Goal: Contribute content

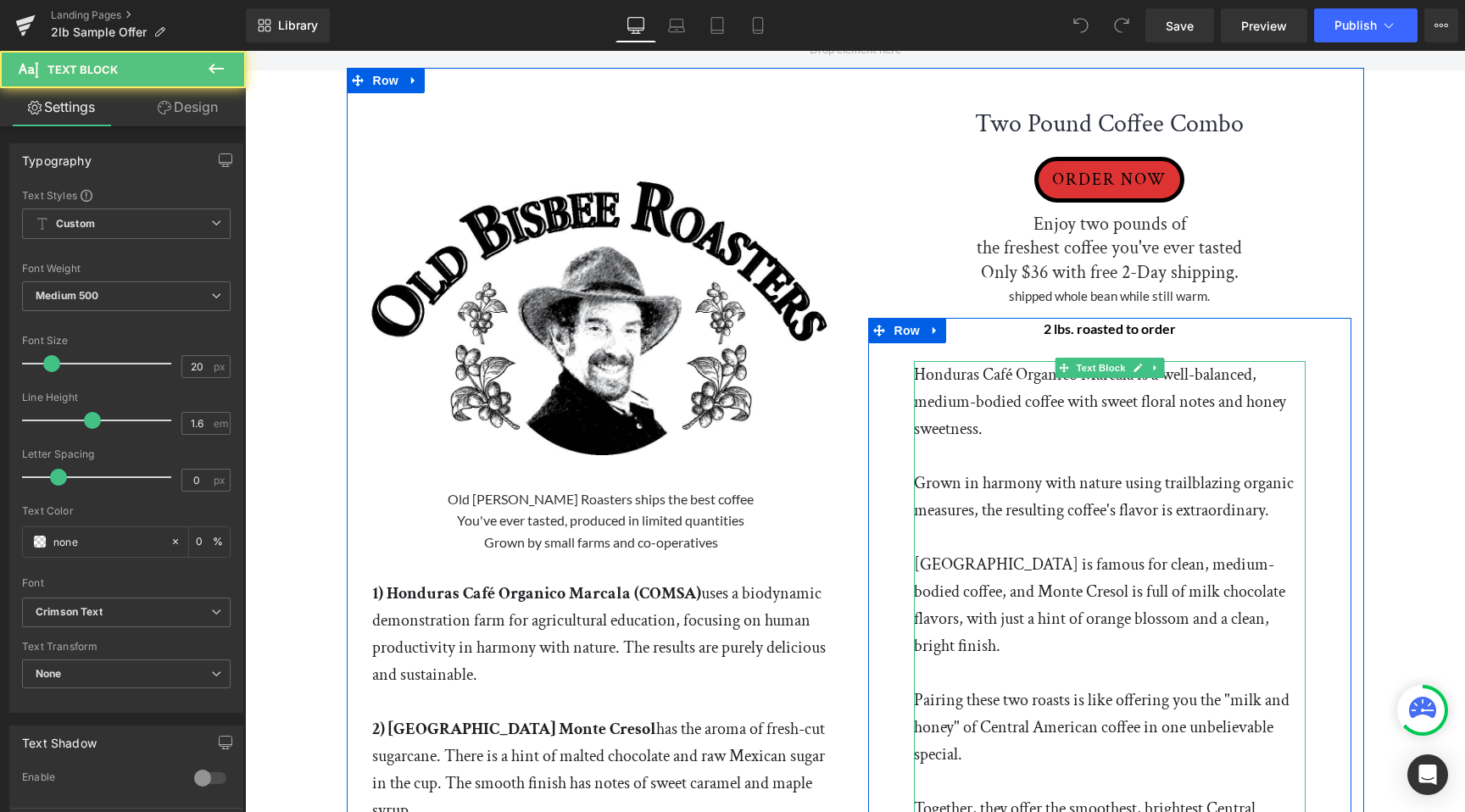
click at [918, 379] on p "Honduras Café Organico Marcala is a well-balanced, medium-bodied coffee with sw…" at bounding box center [1110, 401] width 392 height 82
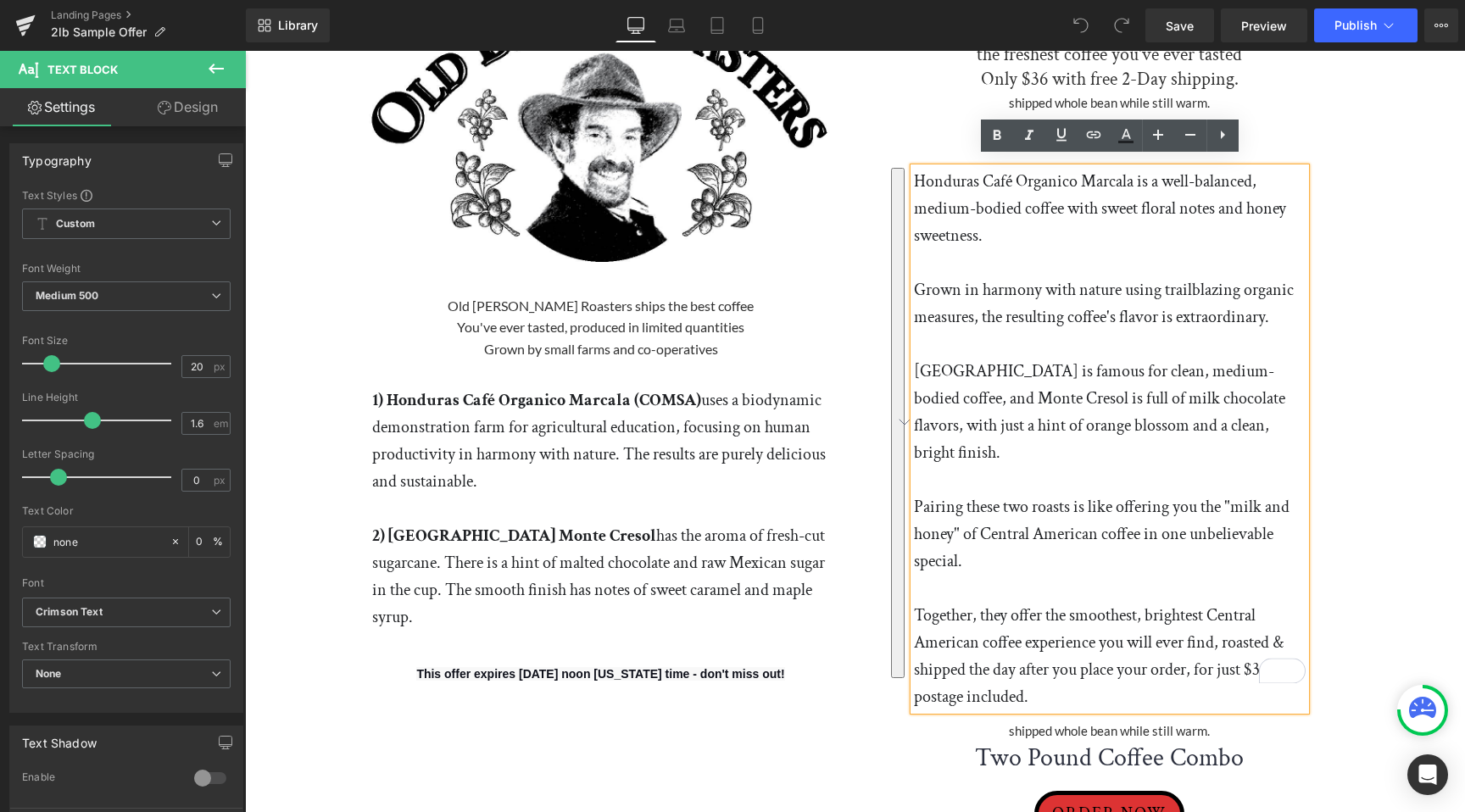
scroll to position [205, 0]
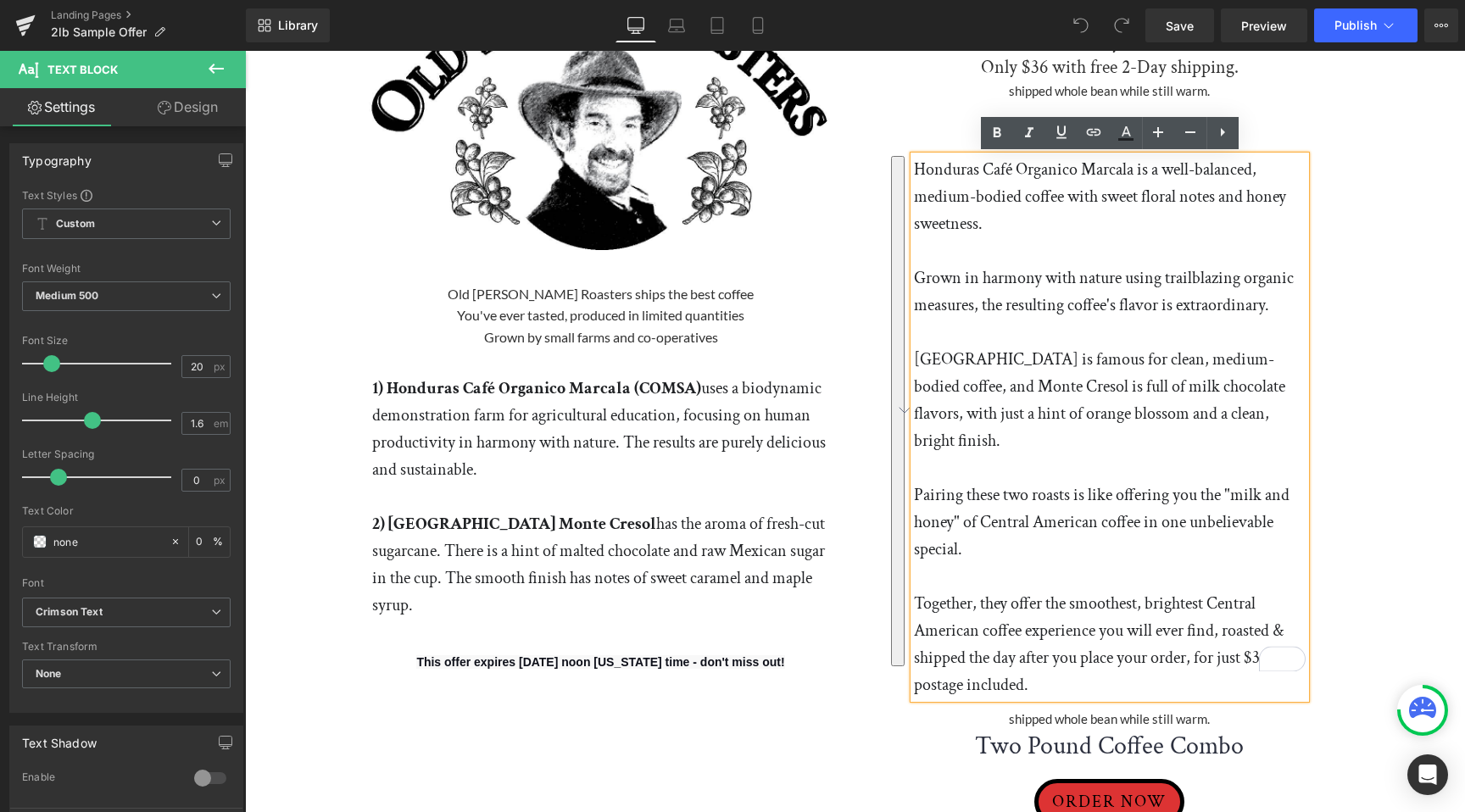
drag, startPoint x: 913, startPoint y: 370, endPoint x: 1048, endPoint y: 648, distance: 309.0
click at [1048, 648] on div "Honduras Café Organico Marcala is a well-balanced, medium-bodied coffee with sw…" at bounding box center [1110, 427] width 392 height 542
paste div "To enrich screen reader interactions, please activate Accessibility in Grammarl…"
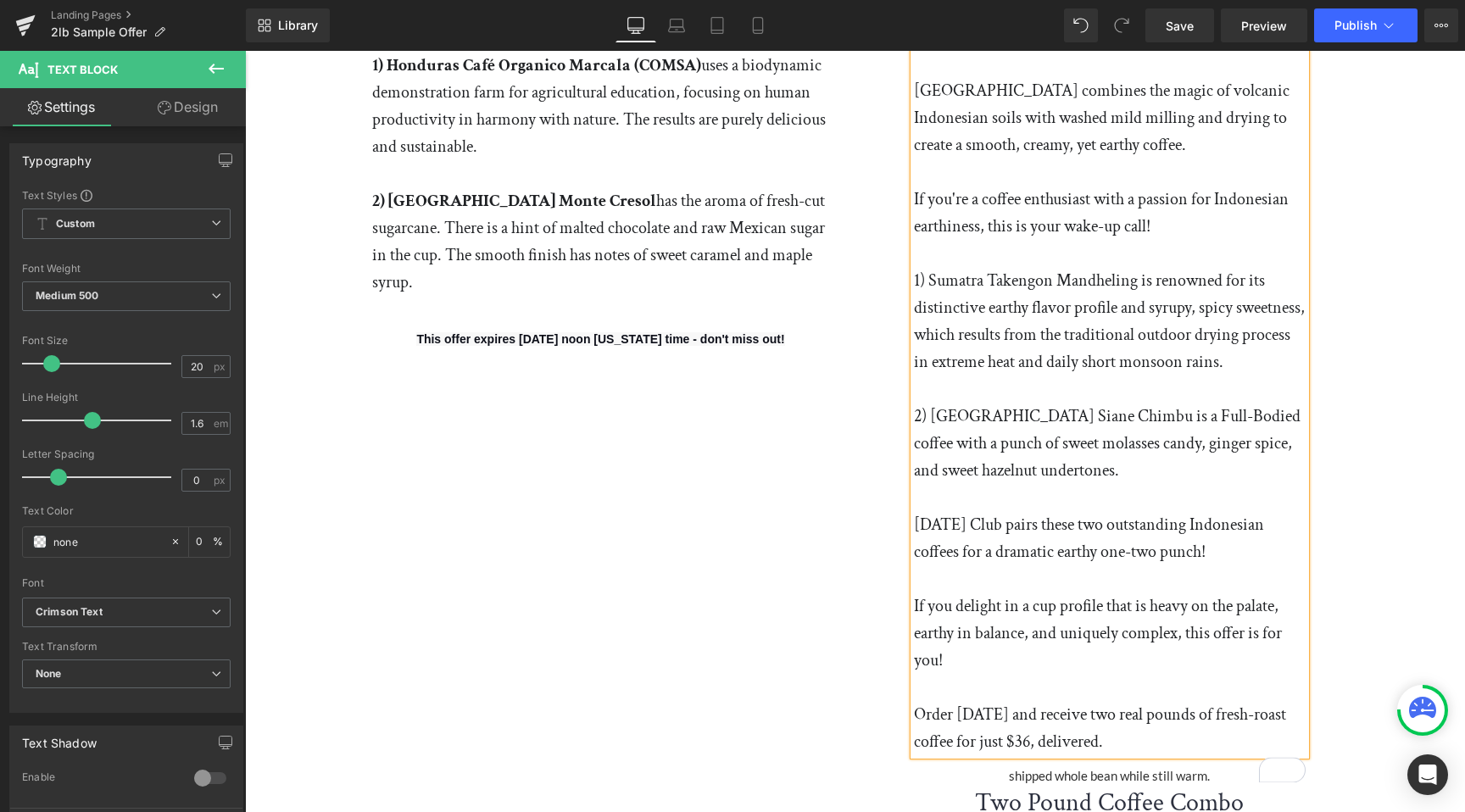
scroll to position [562, 0]
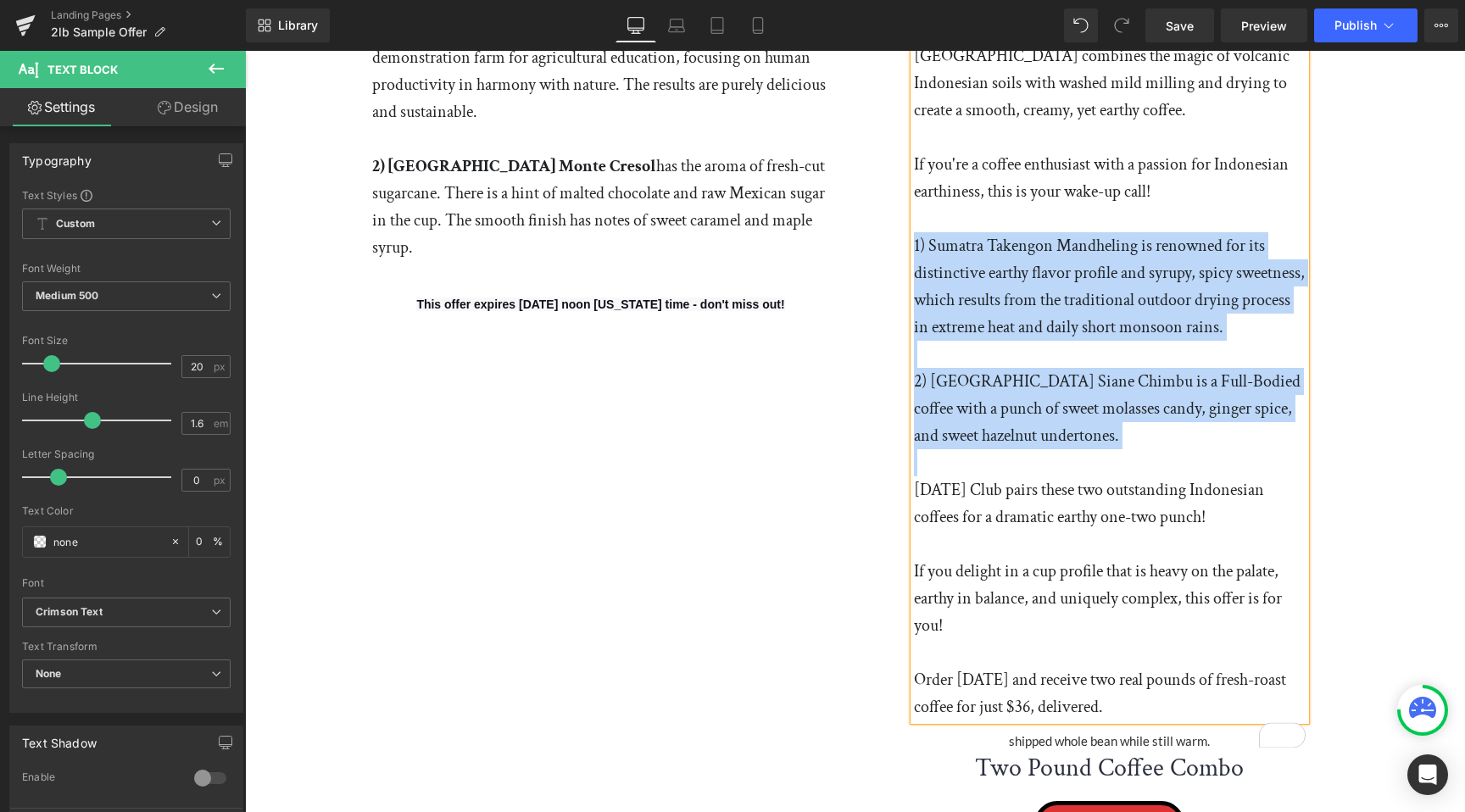
drag, startPoint x: 913, startPoint y: 244, endPoint x: 1088, endPoint y: 490, distance: 301.9
click at [1088, 490] on div "The aroma of Sumatra is vibrant and sweet, with a distinct, fresh, earthy umami…" at bounding box center [1110, 259] width 392 height 922
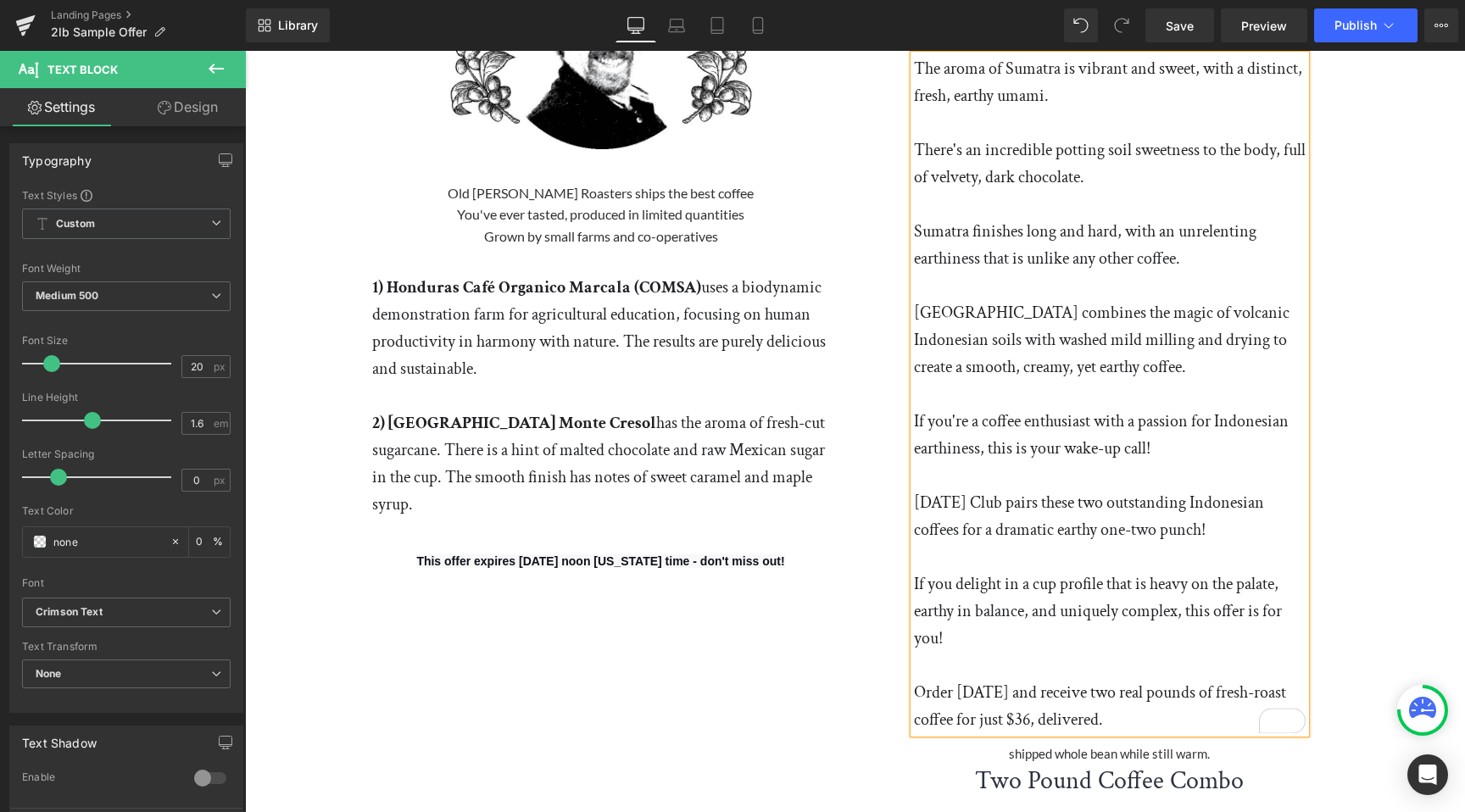
scroll to position [301, 0]
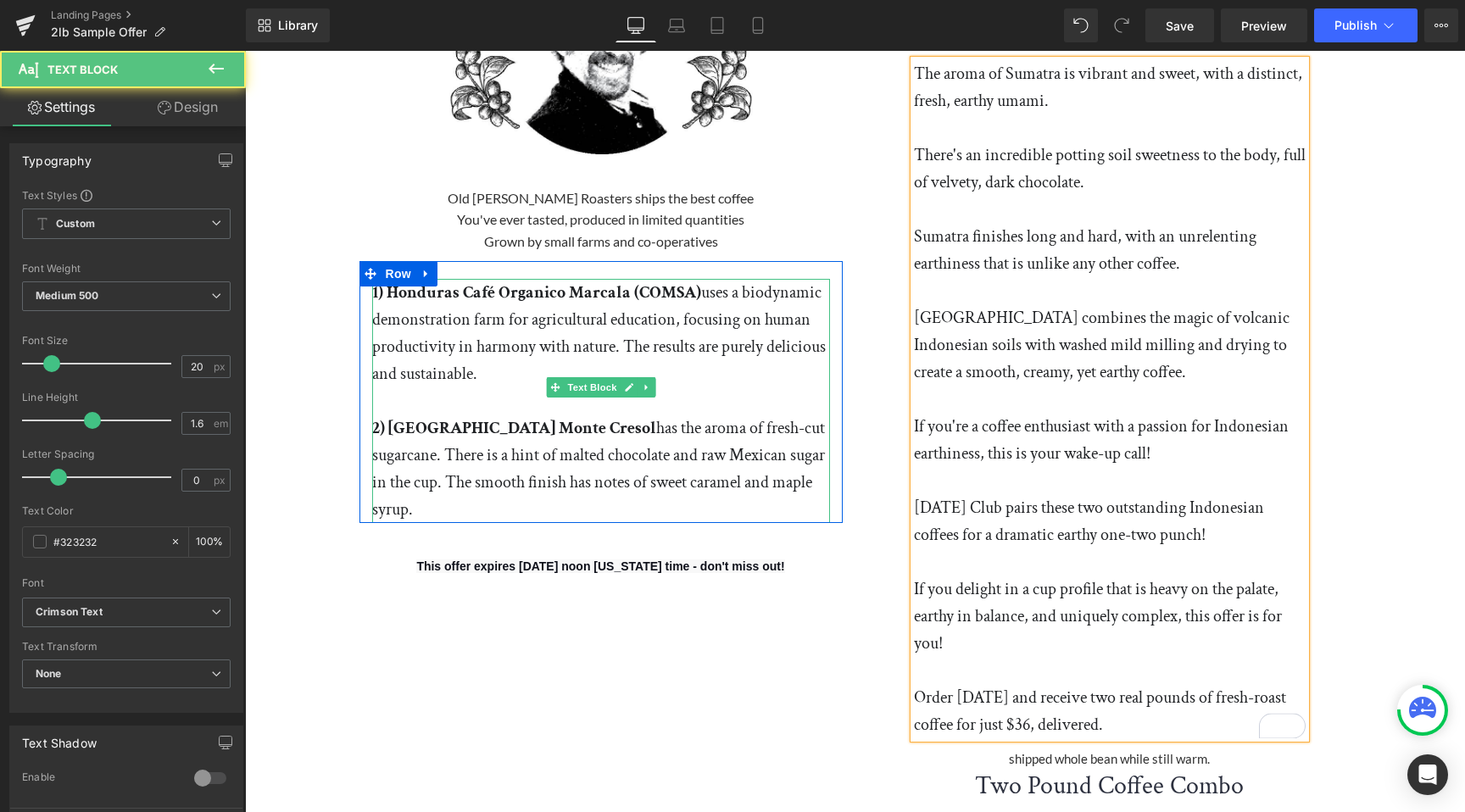
click at [461, 371] on span "1) Honduras Café Organico Marcala (COMSA) uses a biodynamic demonstration farm …" at bounding box center [599, 333] width 453 height 104
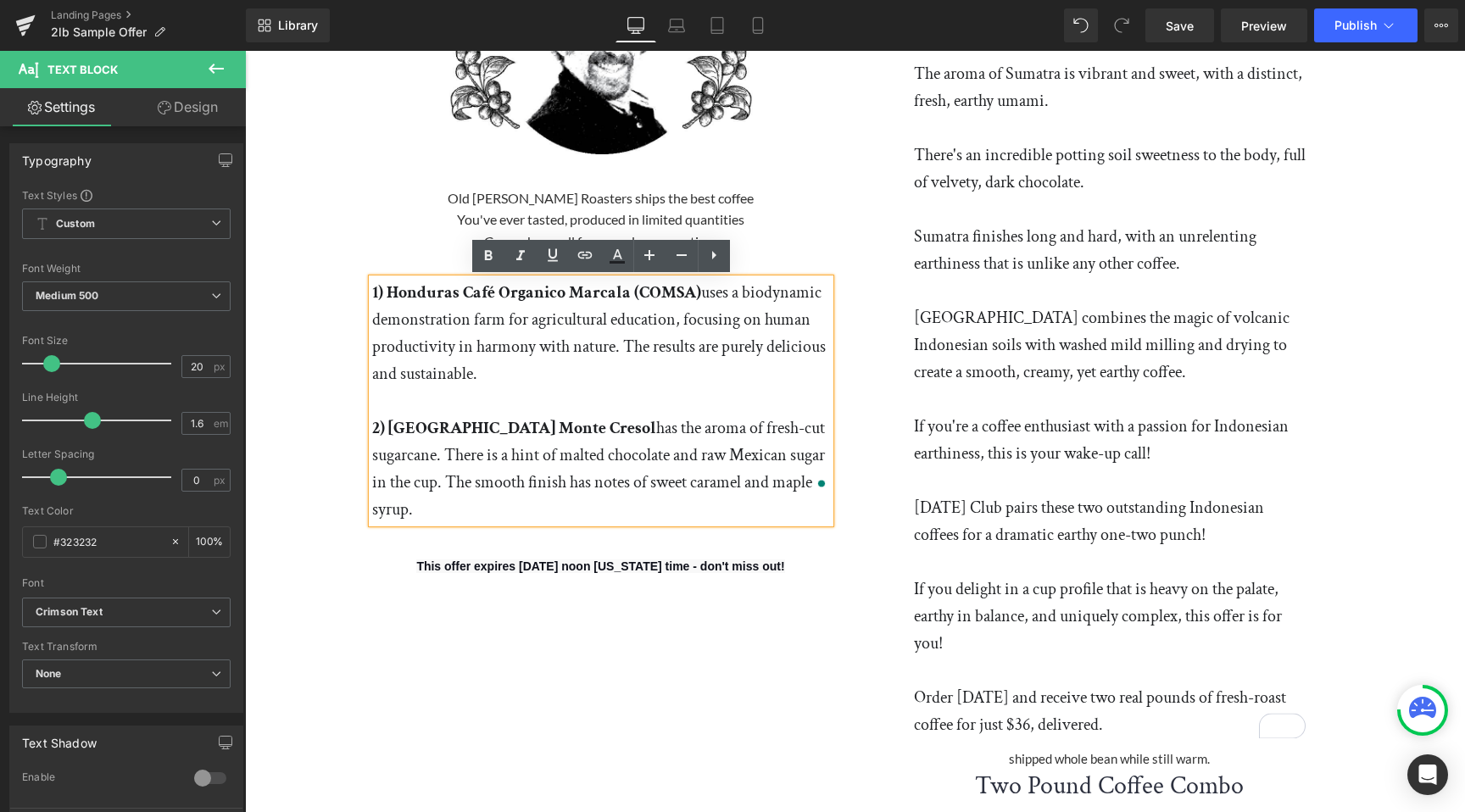
drag, startPoint x: 373, startPoint y: 291, endPoint x: 859, endPoint y: 493, distance: 526.3
click at [859, 493] on div "Image Old [PERSON_NAME] Roasters ships the best coffee You've ever tasted, prod…" at bounding box center [855, 322] width 1017 height 1113
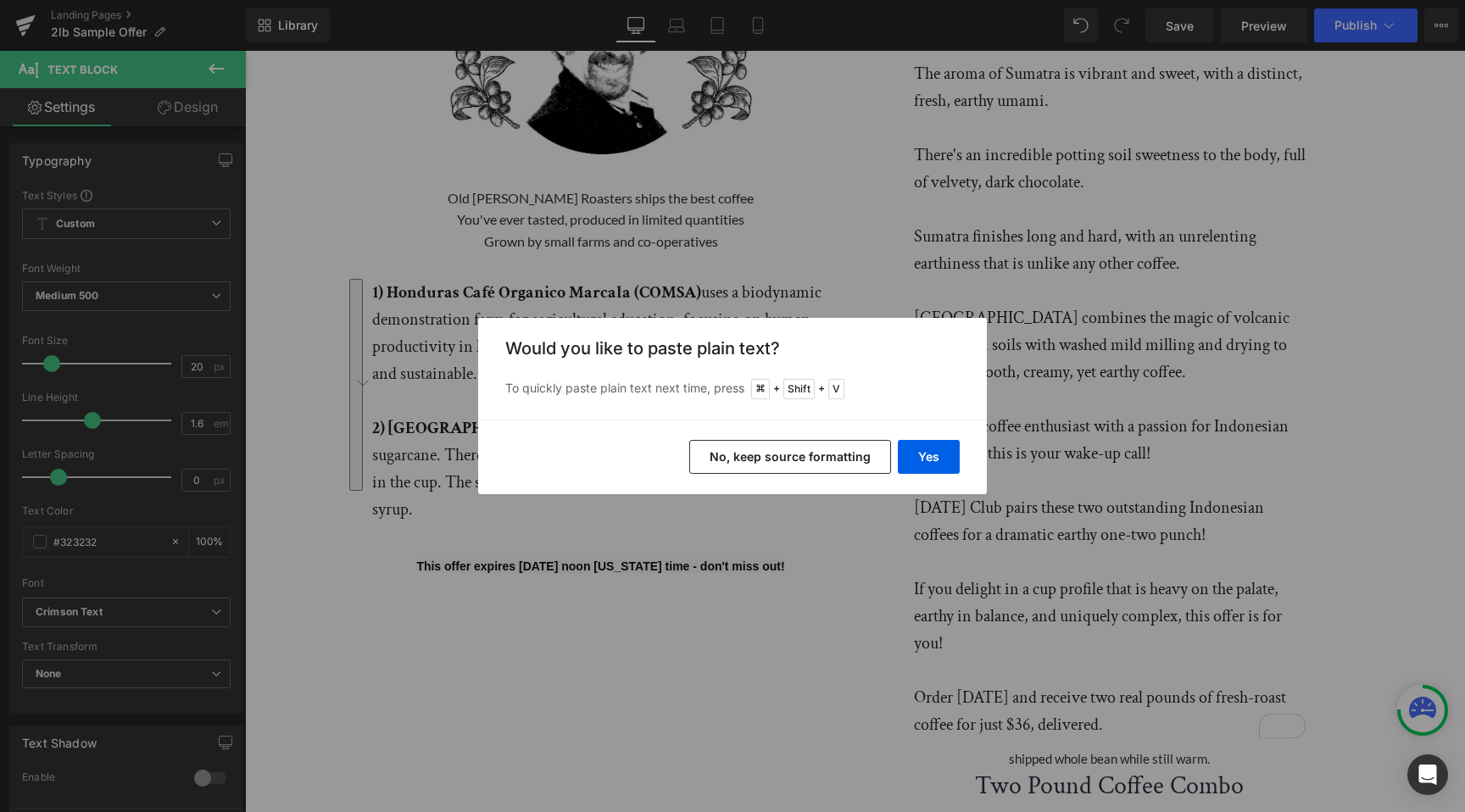
click at [834, 460] on button "No, keep source formatting" at bounding box center [790, 456] width 202 height 34
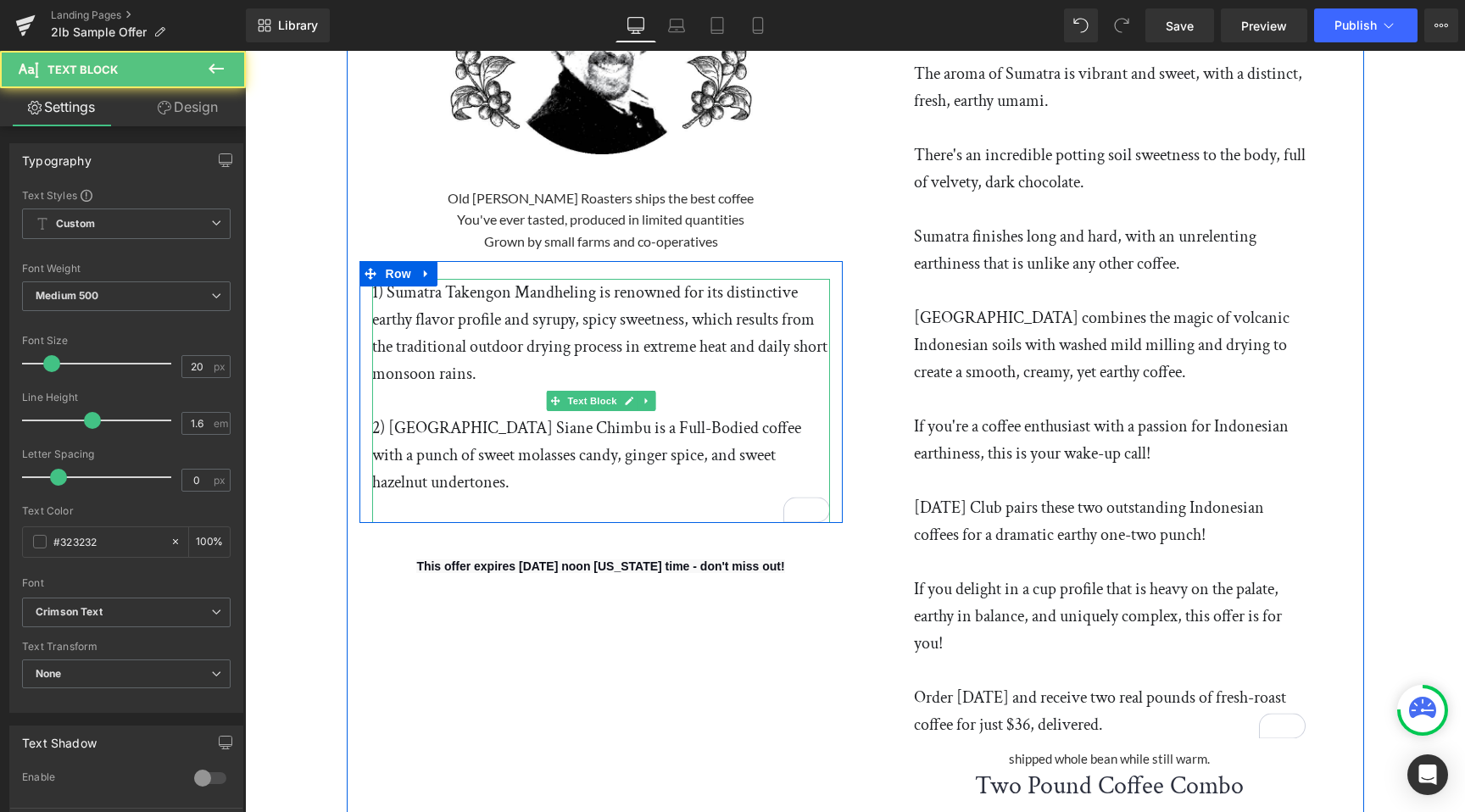
click at [524, 300] on p "1) Sumatra Takengon Mandheling is renowned for its distinctive earthy flavor pr…" at bounding box center [602, 332] width 458 height 108
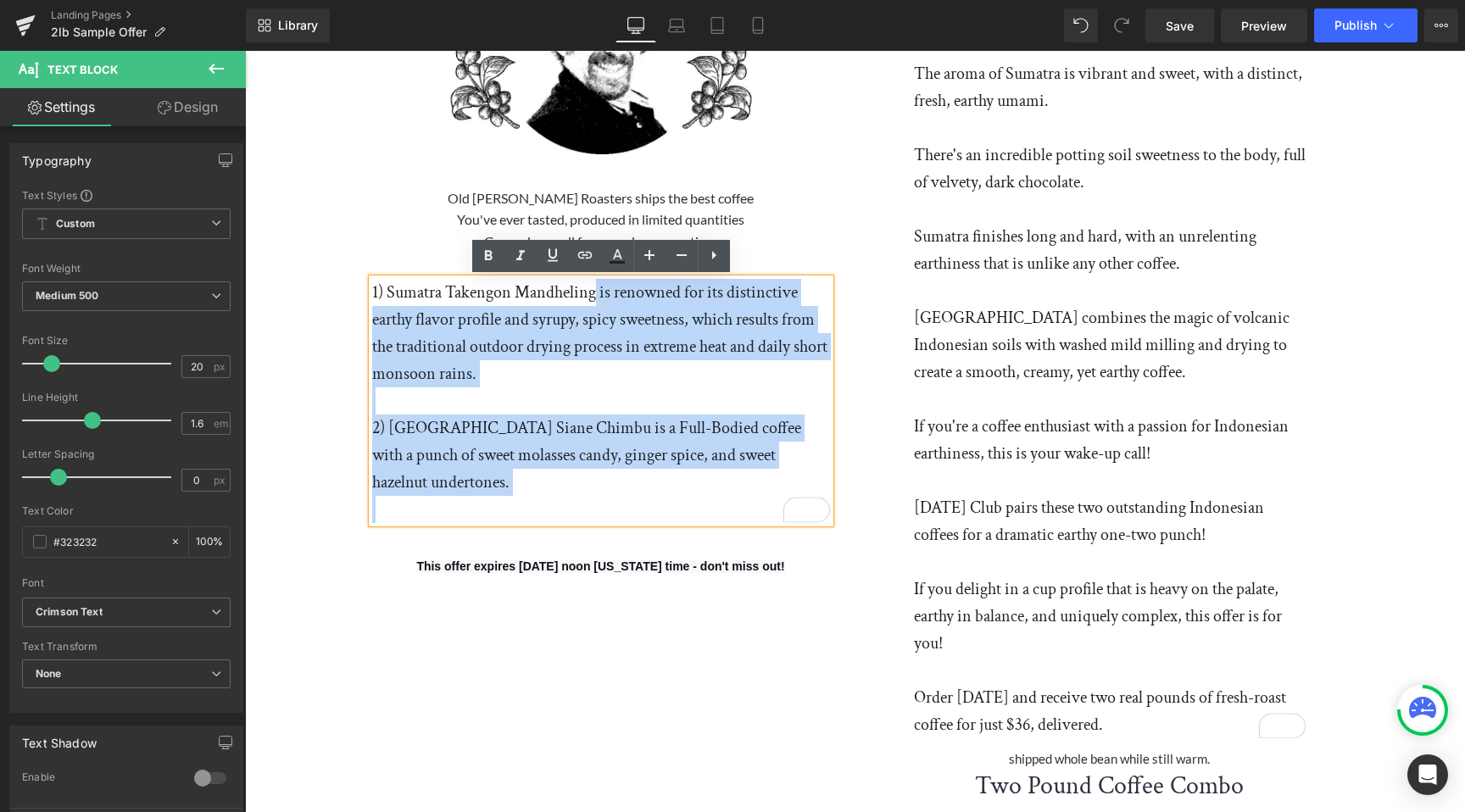
drag, startPoint x: 598, startPoint y: 297, endPoint x: 371, endPoint y: 292, distance: 227.1
click at [373, 292] on div "1) Sumatra Takengon Mandheling is renowned for its distinctive earthy flavor pr…" at bounding box center [602, 401] width 458 height 244
click at [579, 352] on p "1) Sumatra Takengon Mandheling is renowned for its distinctive earthy flavor pr…" at bounding box center [602, 332] width 458 height 108
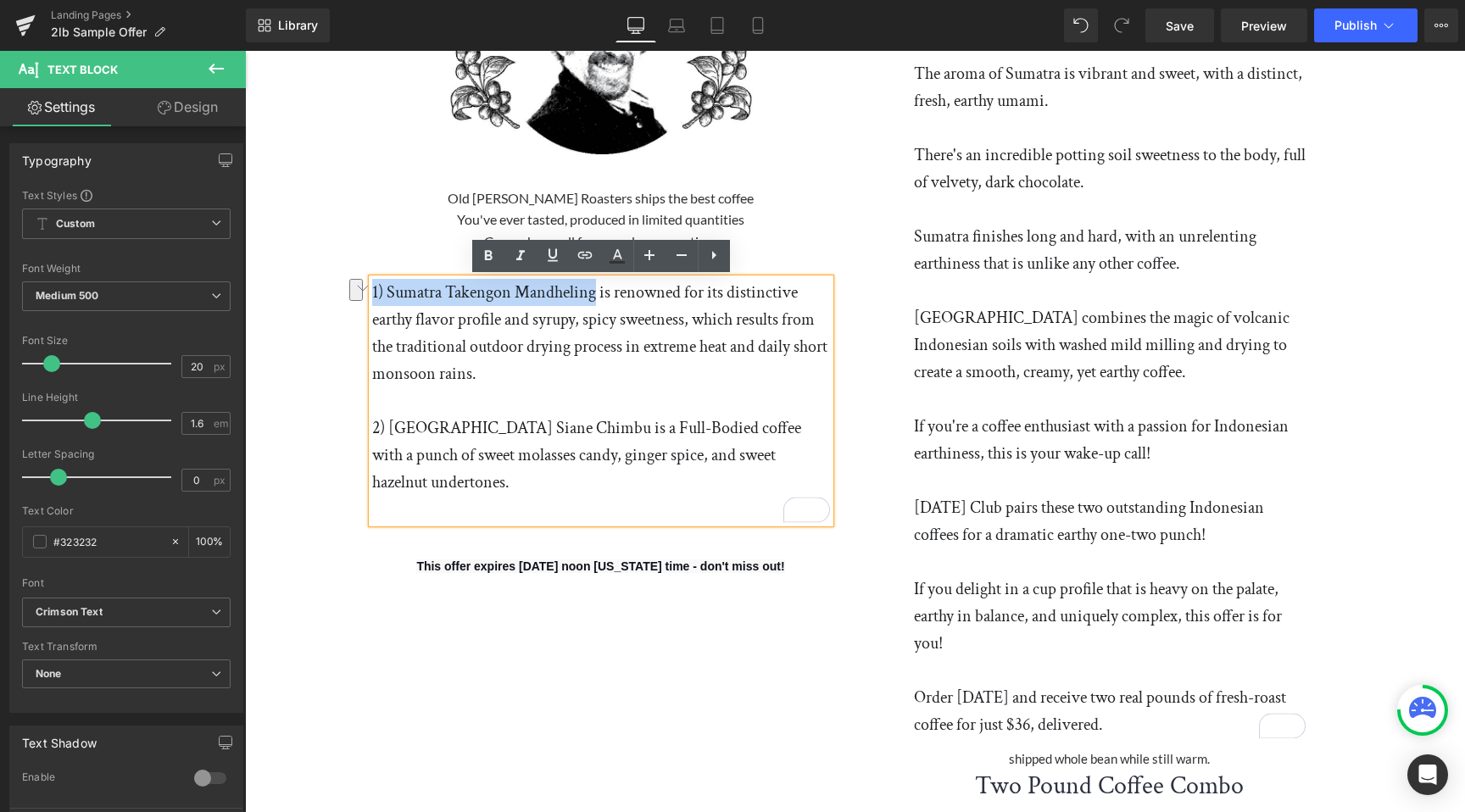
drag, startPoint x: 598, startPoint y: 295, endPoint x: 374, endPoint y: 299, distance: 224.0
click at [373, 298] on p "1) Sumatra Takengon Mandheling is renowned for its distinctive earthy flavor pr…" at bounding box center [602, 332] width 458 height 108
click at [486, 251] on icon at bounding box center [488, 254] width 7 height 10
drag, startPoint x: 613, startPoint y: 426, endPoint x: 374, endPoint y: 423, distance: 239.0
click at [374, 423] on p "2) [GEOGRAPHIC_DATA] Siane Chimbu is a Full-Bodied coffee with a punch of sweet…" at bounding box center [602, 455] width 458 height 82
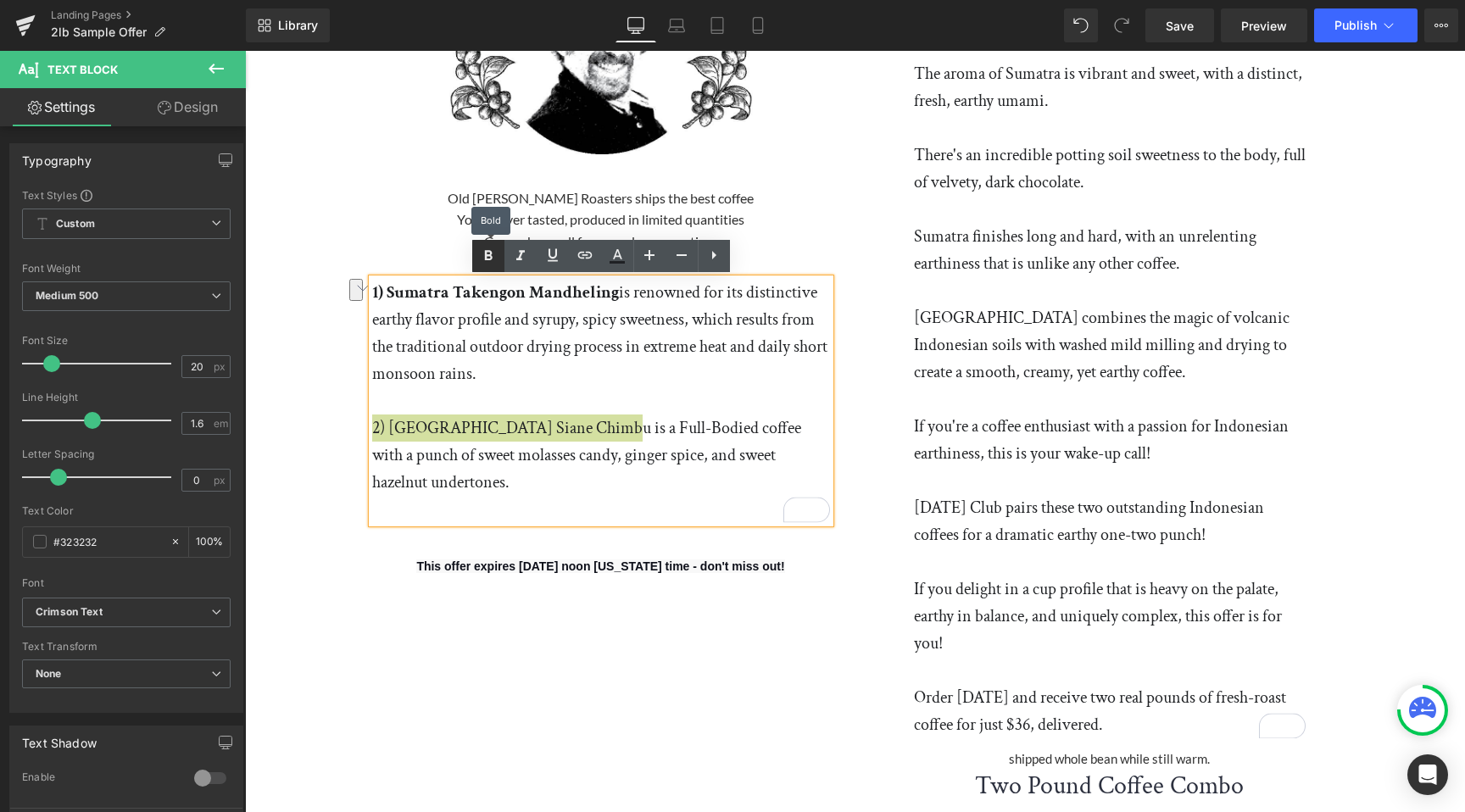
click at [487, 255] on icon at bounding box center [488, 254] width 7 height 10
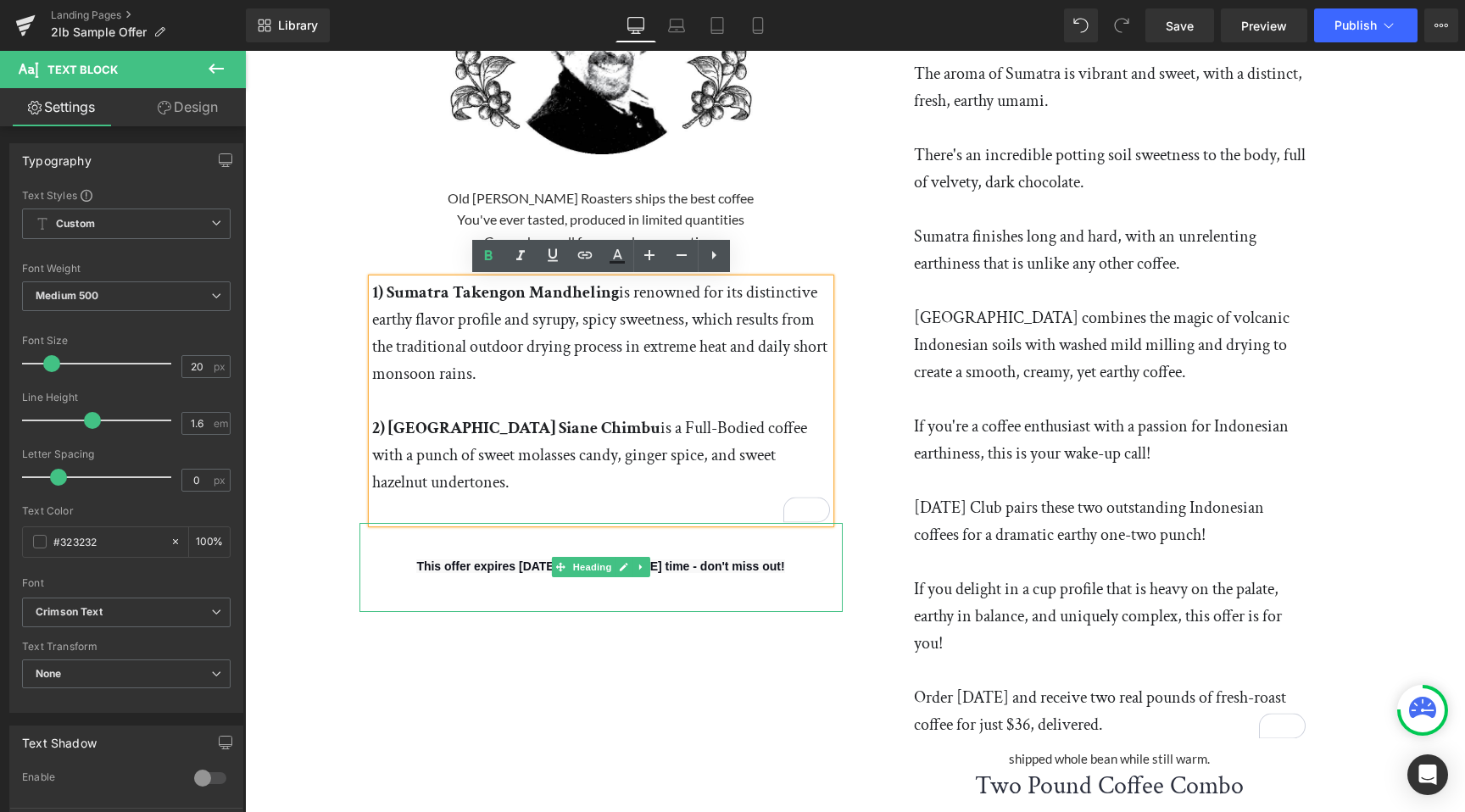
click at [484, 556] on h1 "This offer expires [DATE] noon [US_STATE] time - don't miss out!" at bounding box center [602, 564] width 483 height 35
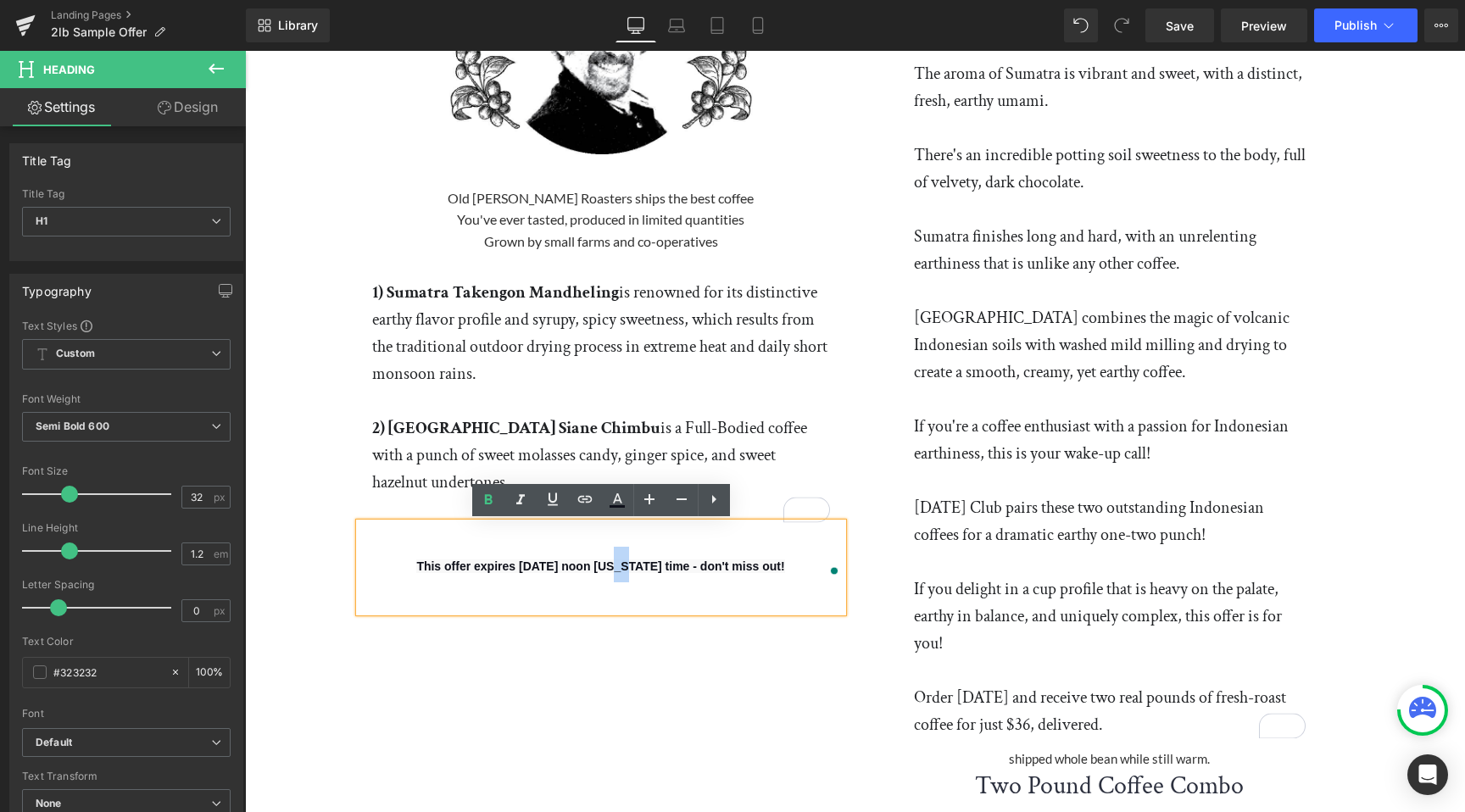
drag, startPoint x: 579, startPoint y: 566, endPoint x: 588, endPoint y: 567, distance: 9.1
click at [588, 567] on span "This offer expires [DATE] noon [US_STATE] time - don't miss out!" at bounding box center [600, 566] width 368 height 14
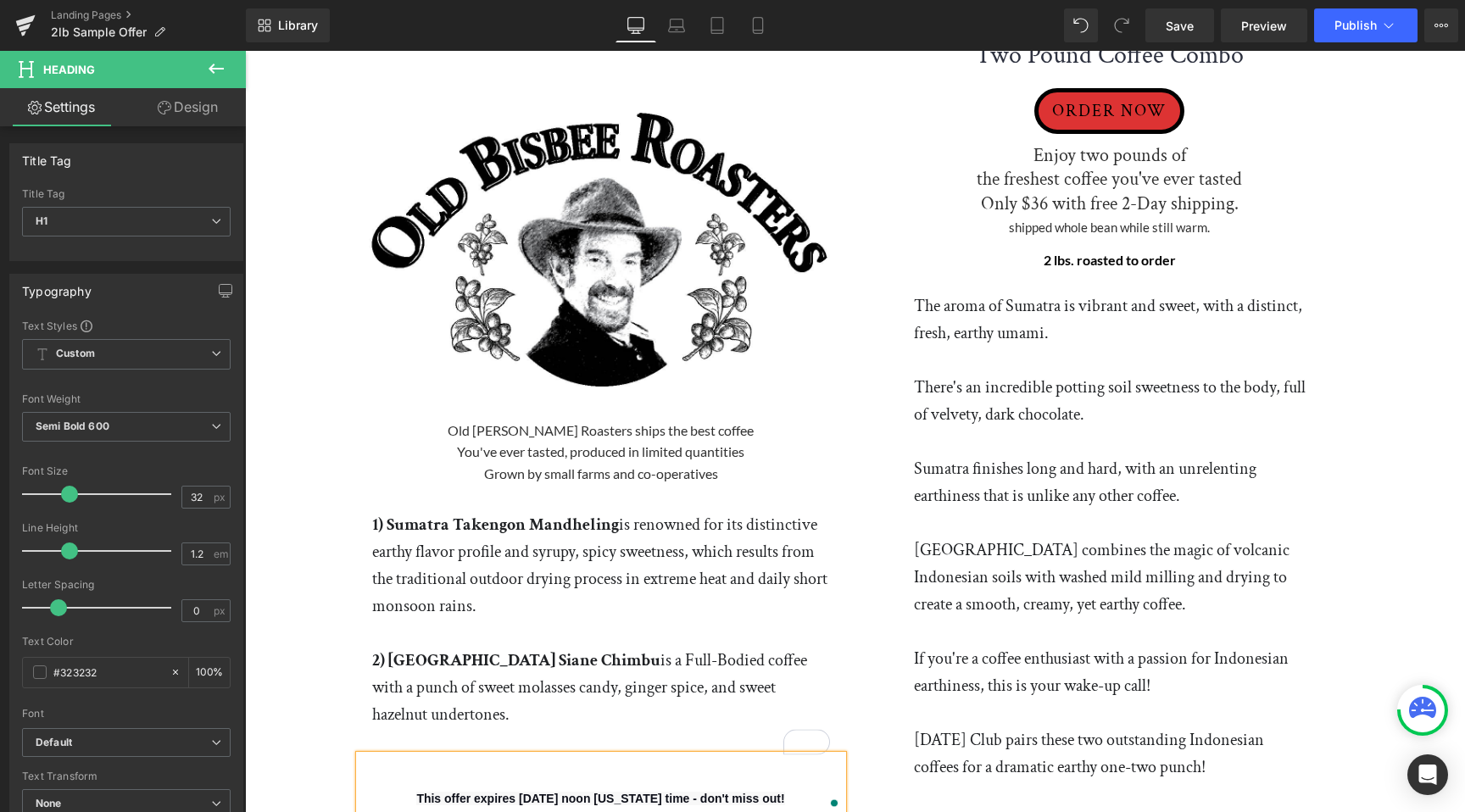
scroll to position [0, 0]
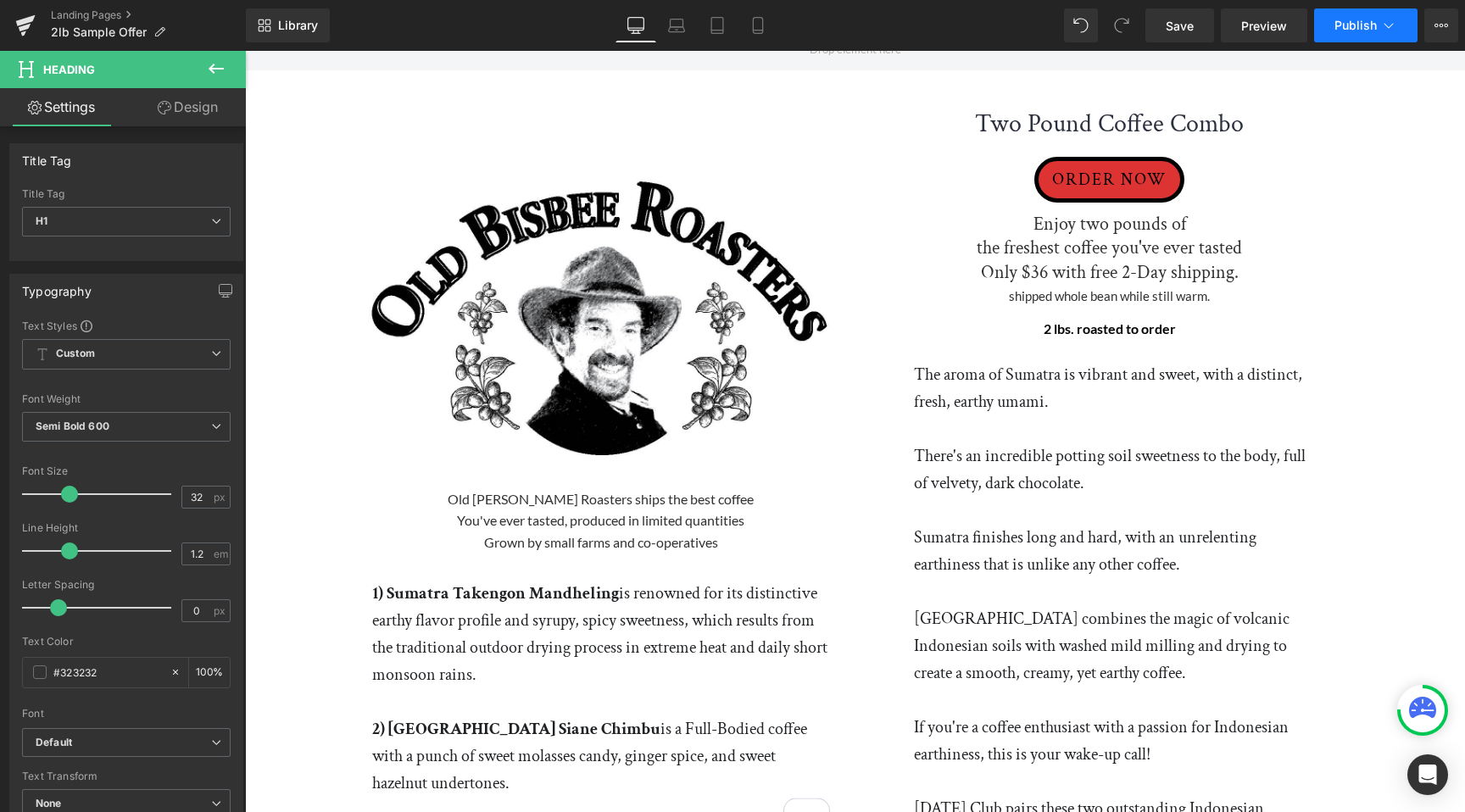
click at [1348, 32] on span "Publish" at bounding box center [1355, 25] width 43 height 14
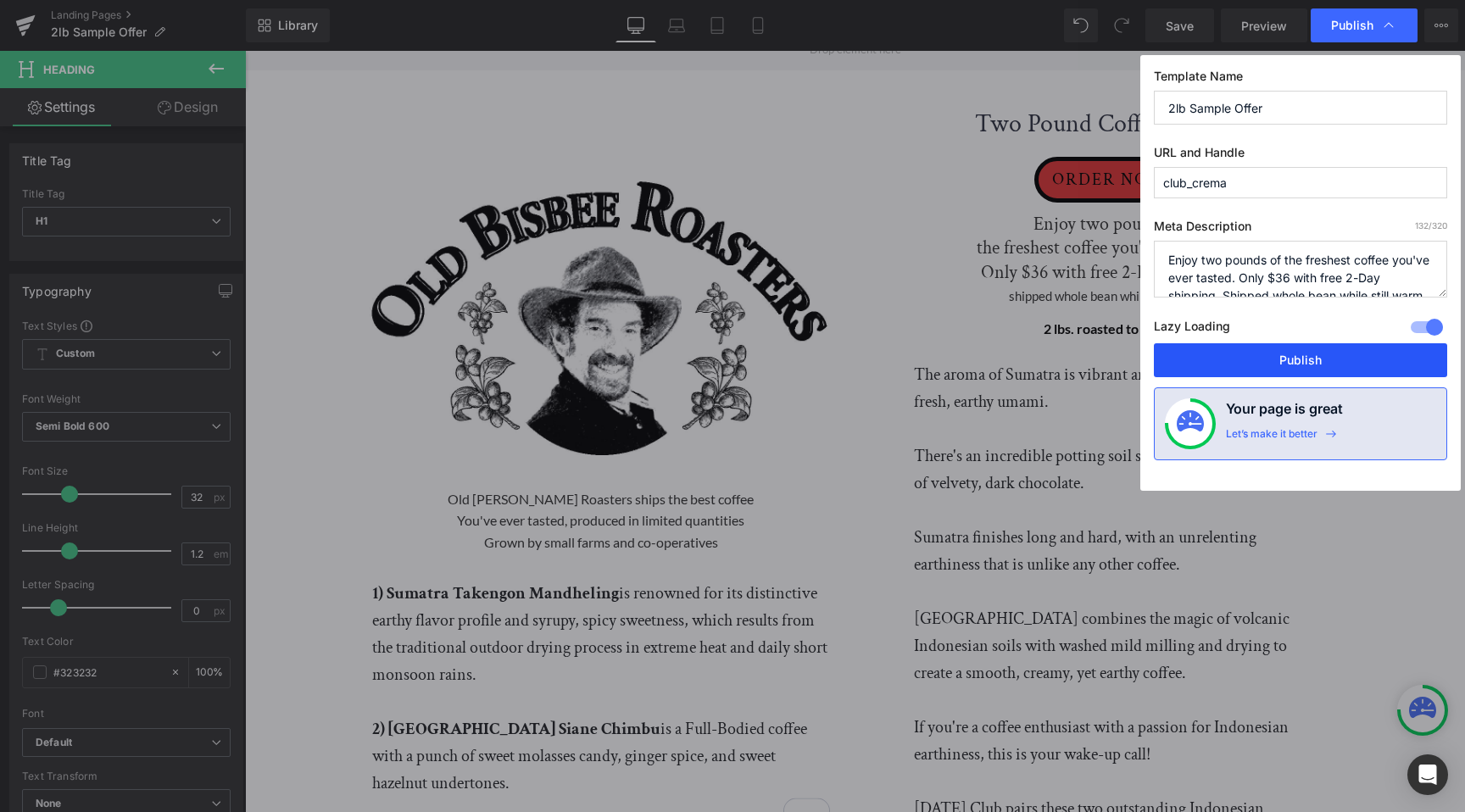
click at [1289, 366] on button "Publish" at bounding box center [1301, 360] width 294 height 34
